Goal: Book appointment/travel/reservation

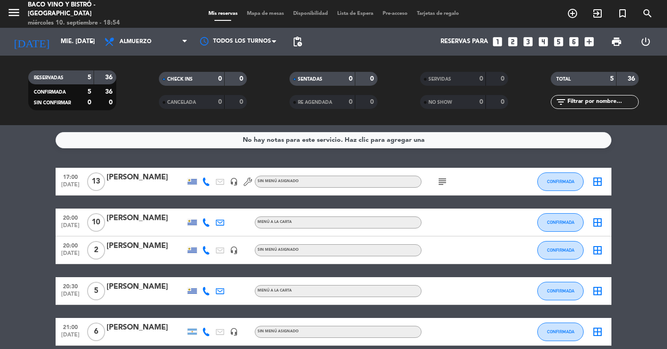
click at [530, 41] on icon "looks_3" at bounding box center [528, 42] width 12 height 12
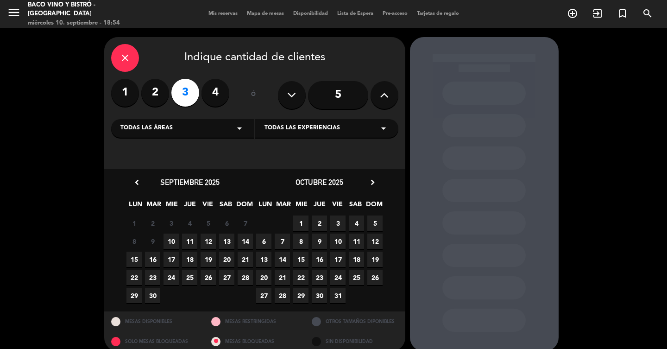
click at [188, 244] on span "11" at bounding box center [189, 240] width 15 height 15
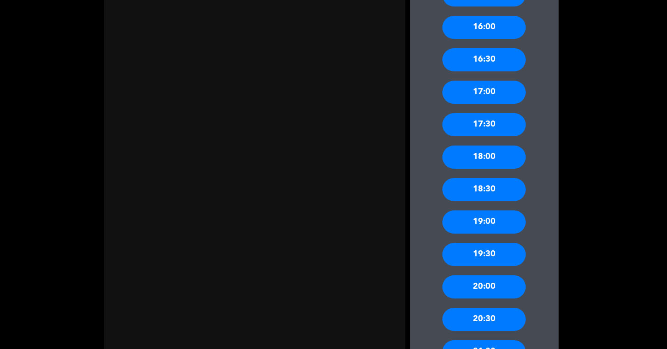
scroll to position [346, 0]
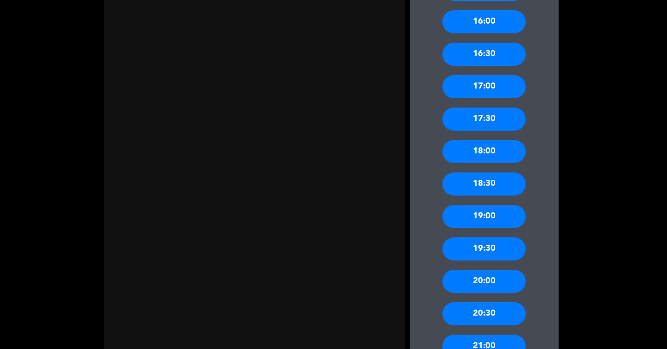
click at [486, 281] on div "20:00" at bounding box center [483, 280] width 83 height 23
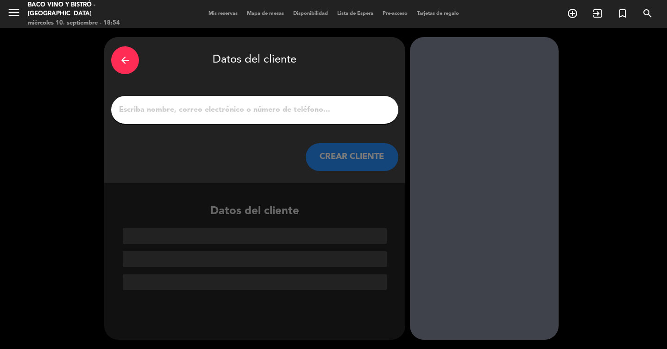
scroll to position [0, 0]
click at [215, 114] on input "1" at bounding box center [254, 109] width 273 height 13
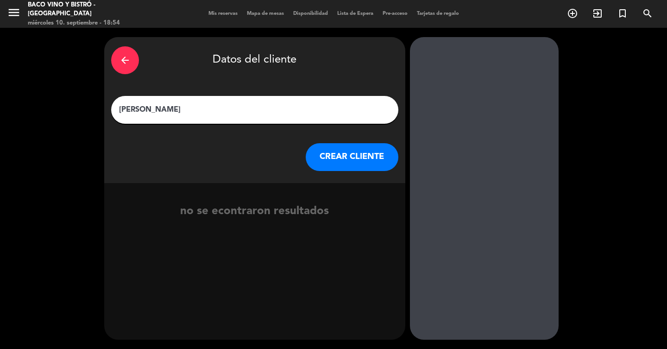
type input "[PERSON_NAME]"
click at [321, 153] on button "CREAR CLIENTE" at bounding box center [352, 157] width 93 height 28
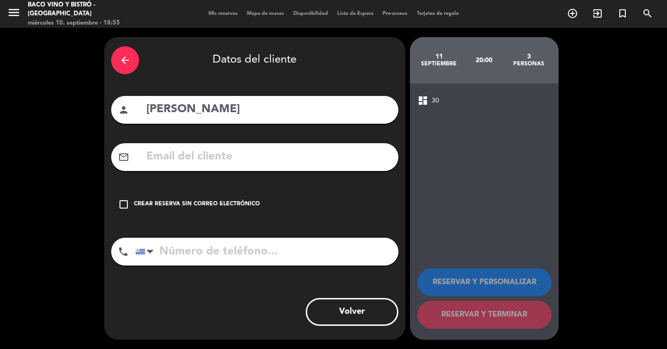
click at [190, 256] on input "tel" at bounding box center [266, 251] width 263 height 28
type input "094518131"
click at [125, 202] on icon "check_box_outline_blank" at bounding box center [123, 204] width 11 height 11
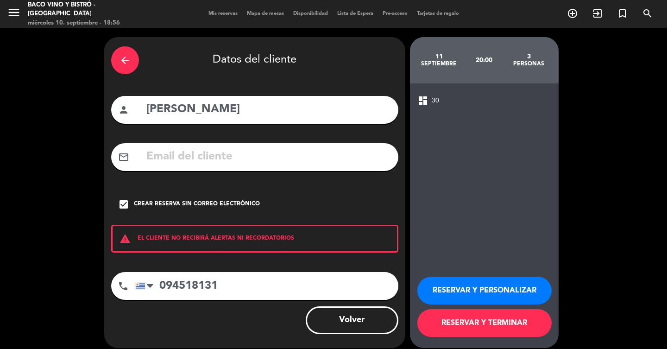
click at [488, 324] on button "RESERVAR Y TERMINAR" at bounding box center [484, 323] width 134 height 28
